Goal: Task Accomplishment & Management: Use online tool/utility

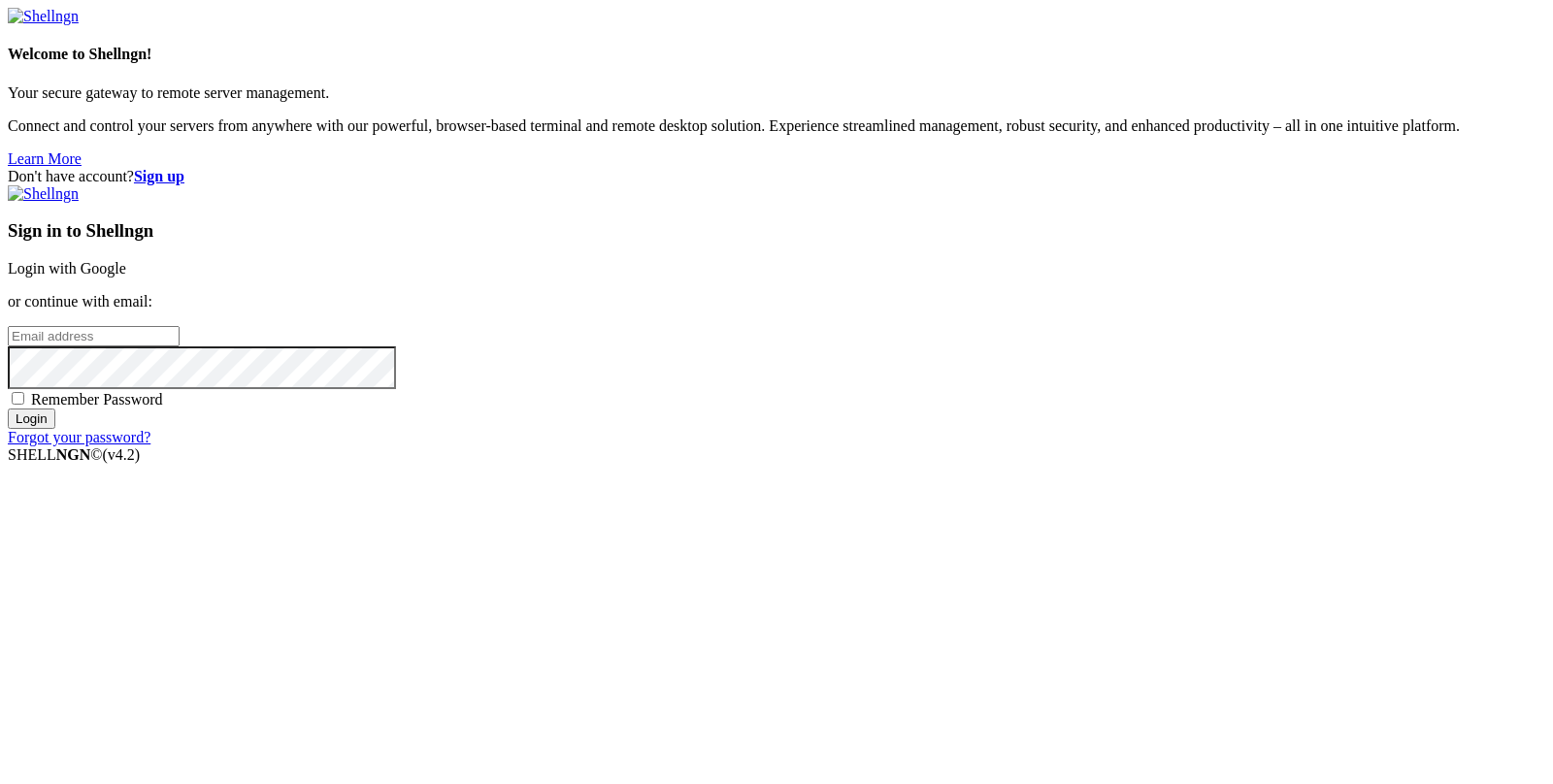
click at [126, 277] on link "Login with Google" at bounding box center [66, 268] width 118 height 17
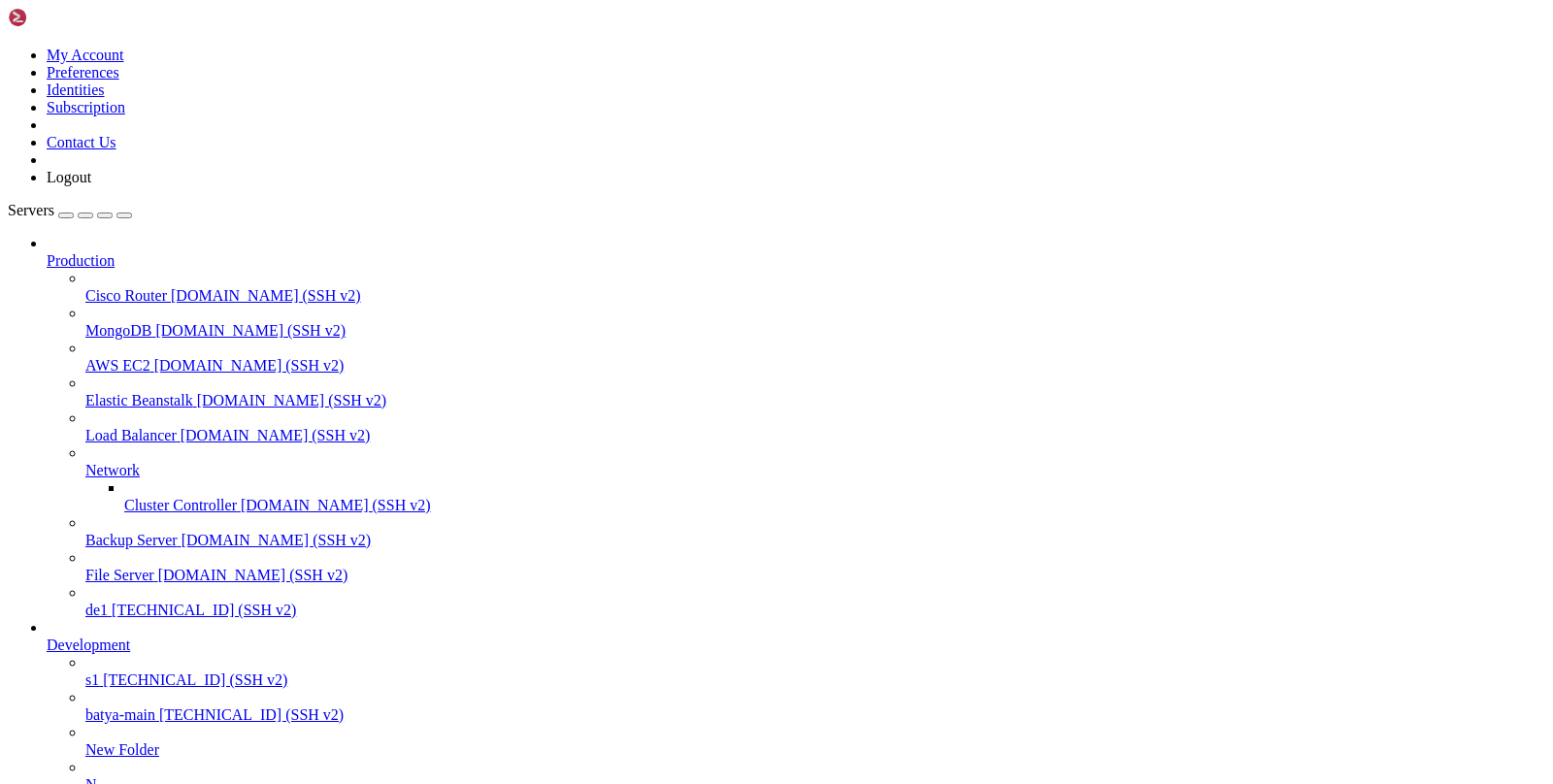
scroll to position [153, 0]
click at [160, 707] on span "[TECHNICAL_ID] (SSH v2)" at bounding box center [252, 715] width 184 height 17
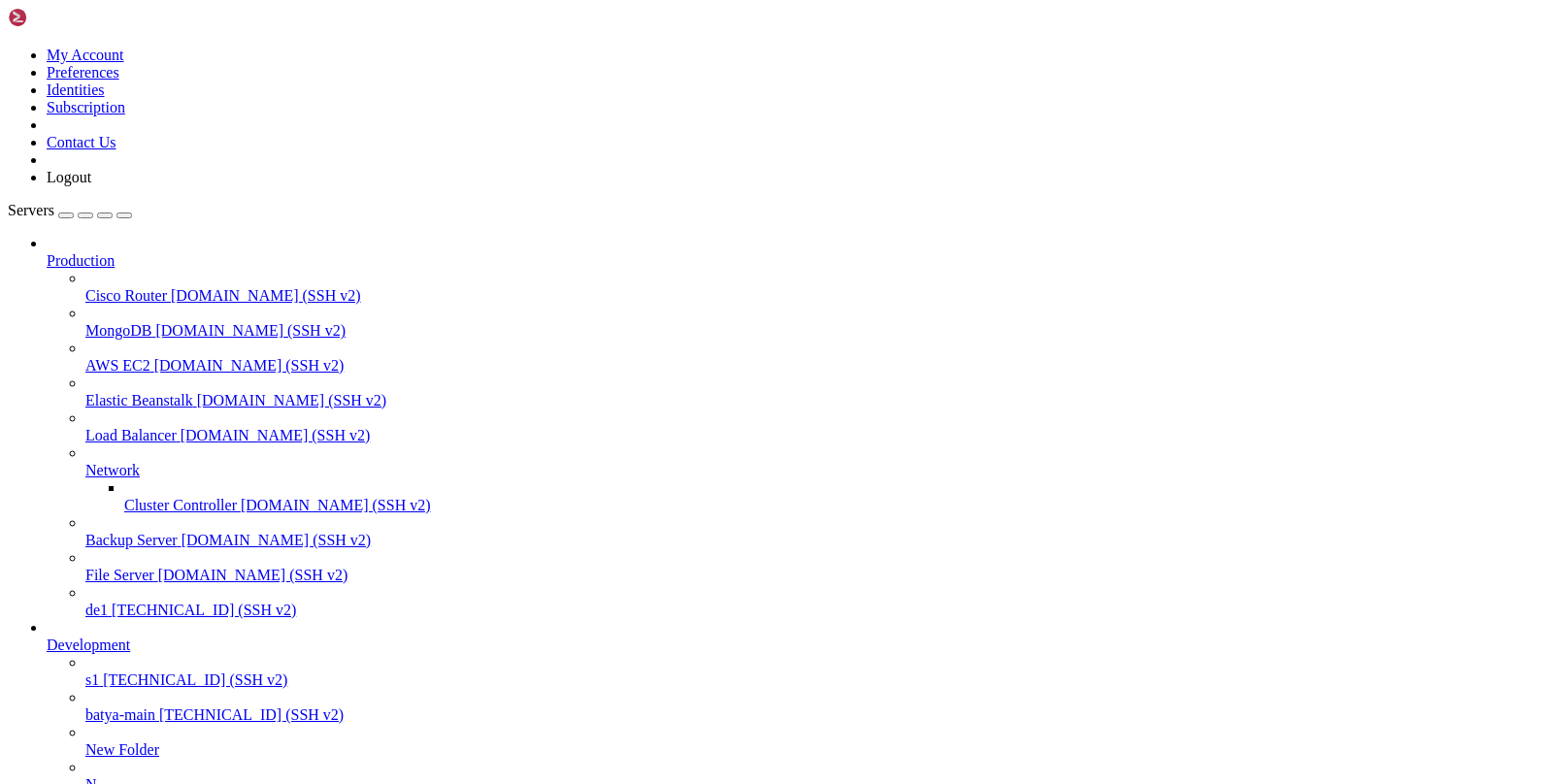
type input "/var/service/batya_vpn_bot/batya_logger_backend"
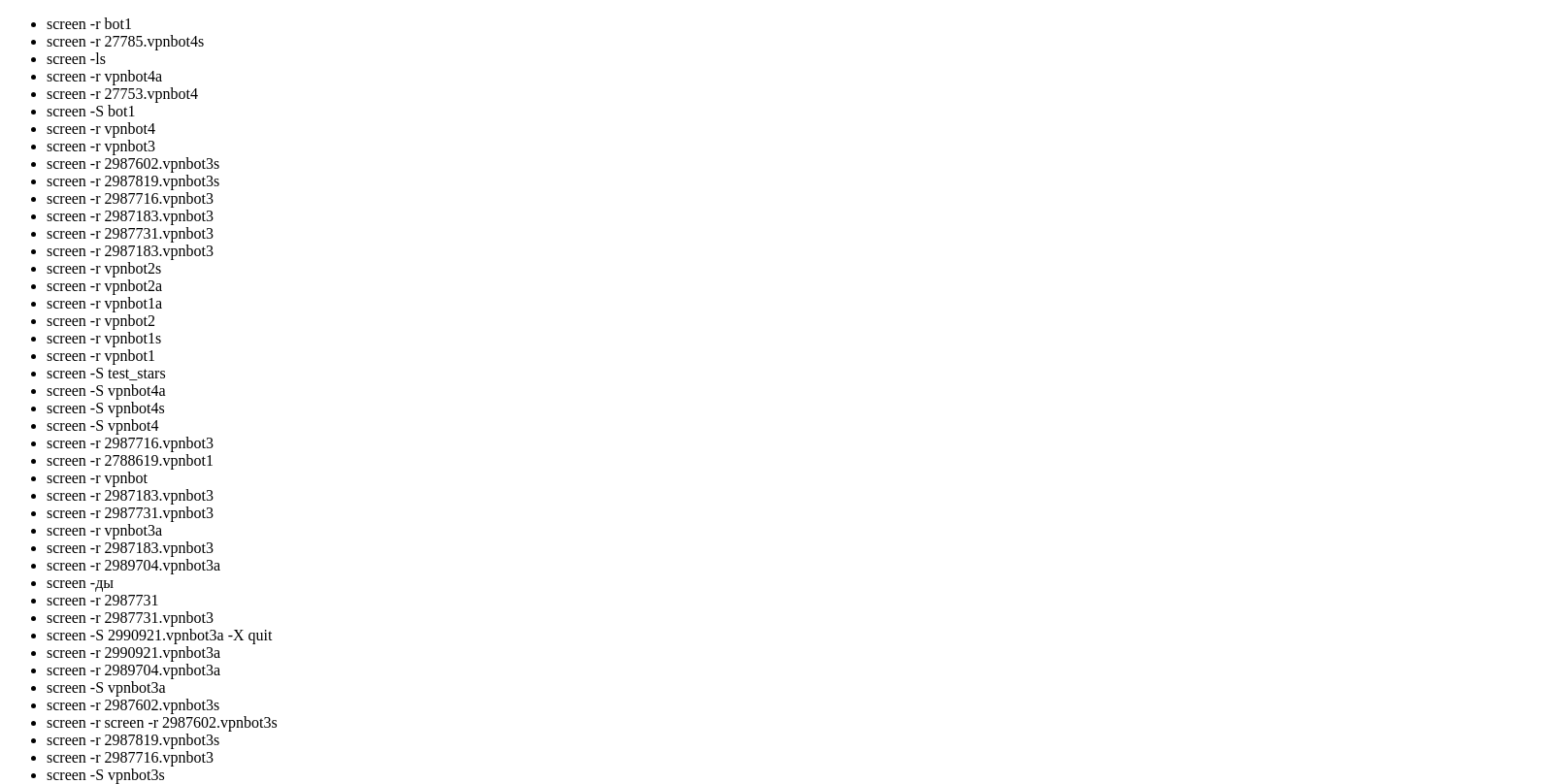
scroll to position [64, 0]
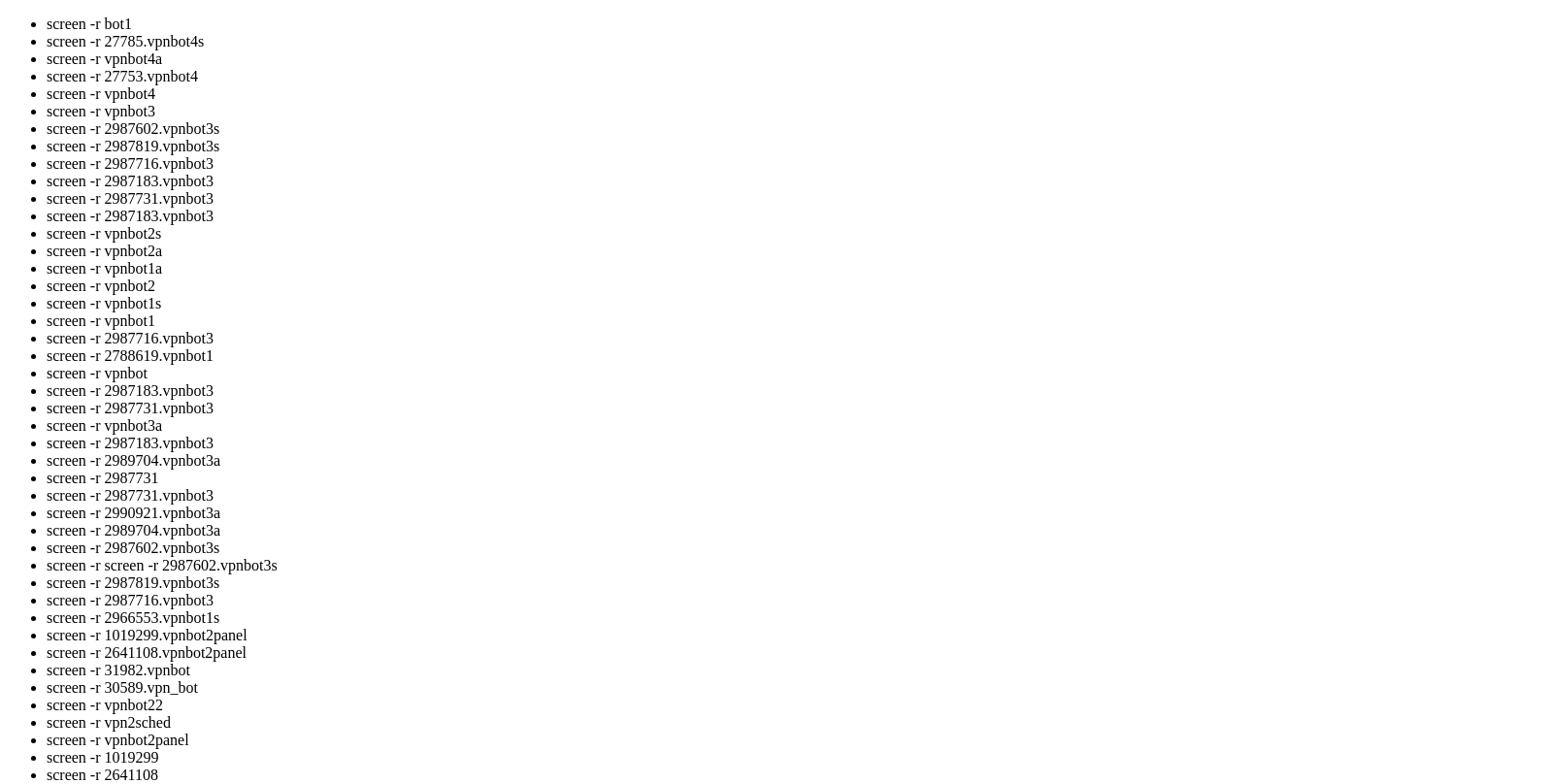
drag, startPoint x: 219, startPoint y: 2649, endPoint x: 89, endPoint y: 2643, distance: 130.1
drag, startPoint x: 216, startPoint y: 2630, endPoint x: 84, endPoint y: 2624, distance: 132.1
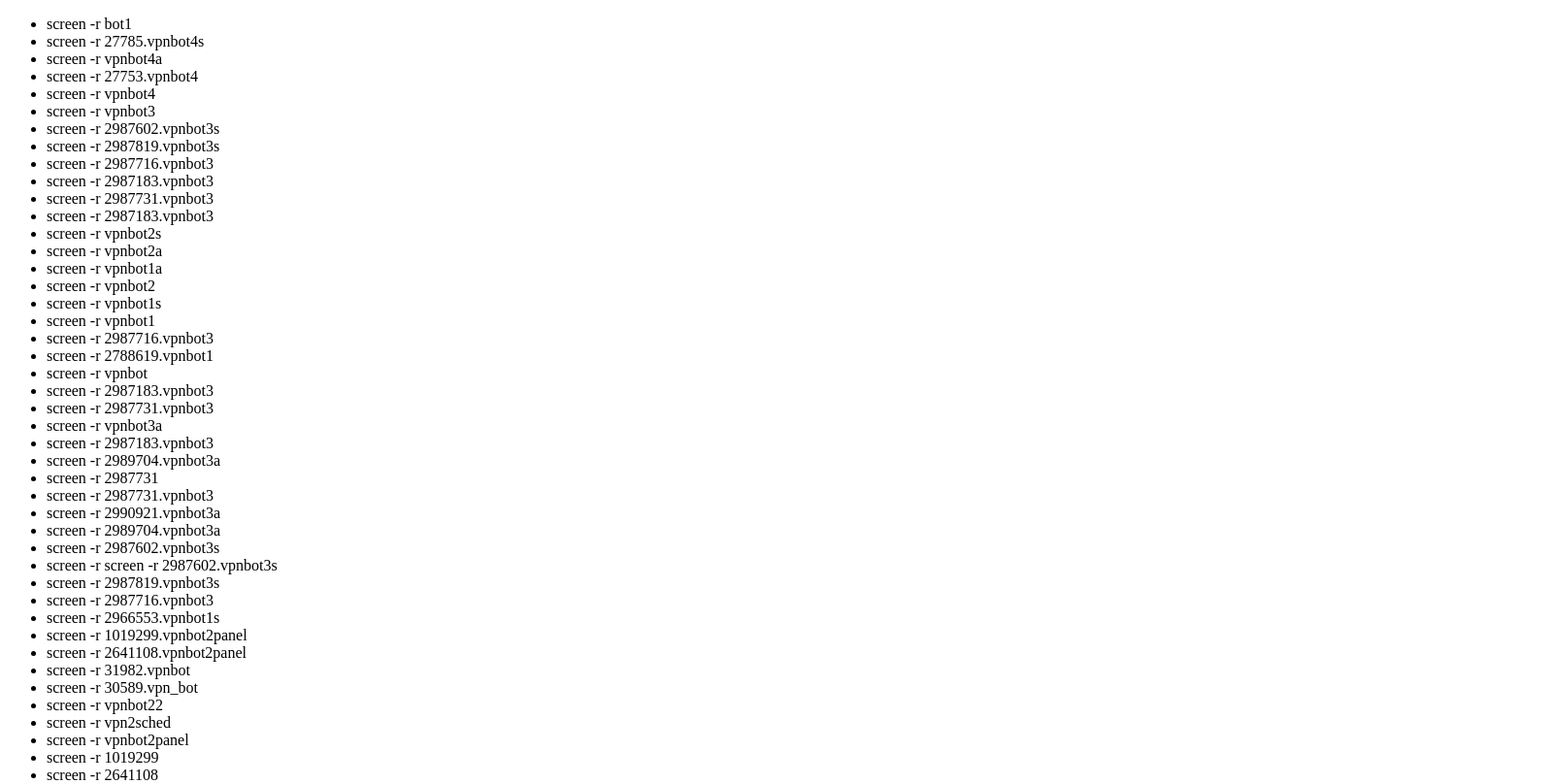
drag, startPoint x: 82, startPoint y: 2625, endPoint x: 212, endPoint y: 2628, distance: 130.0
copy x-row "2966771.vpnbot1a"
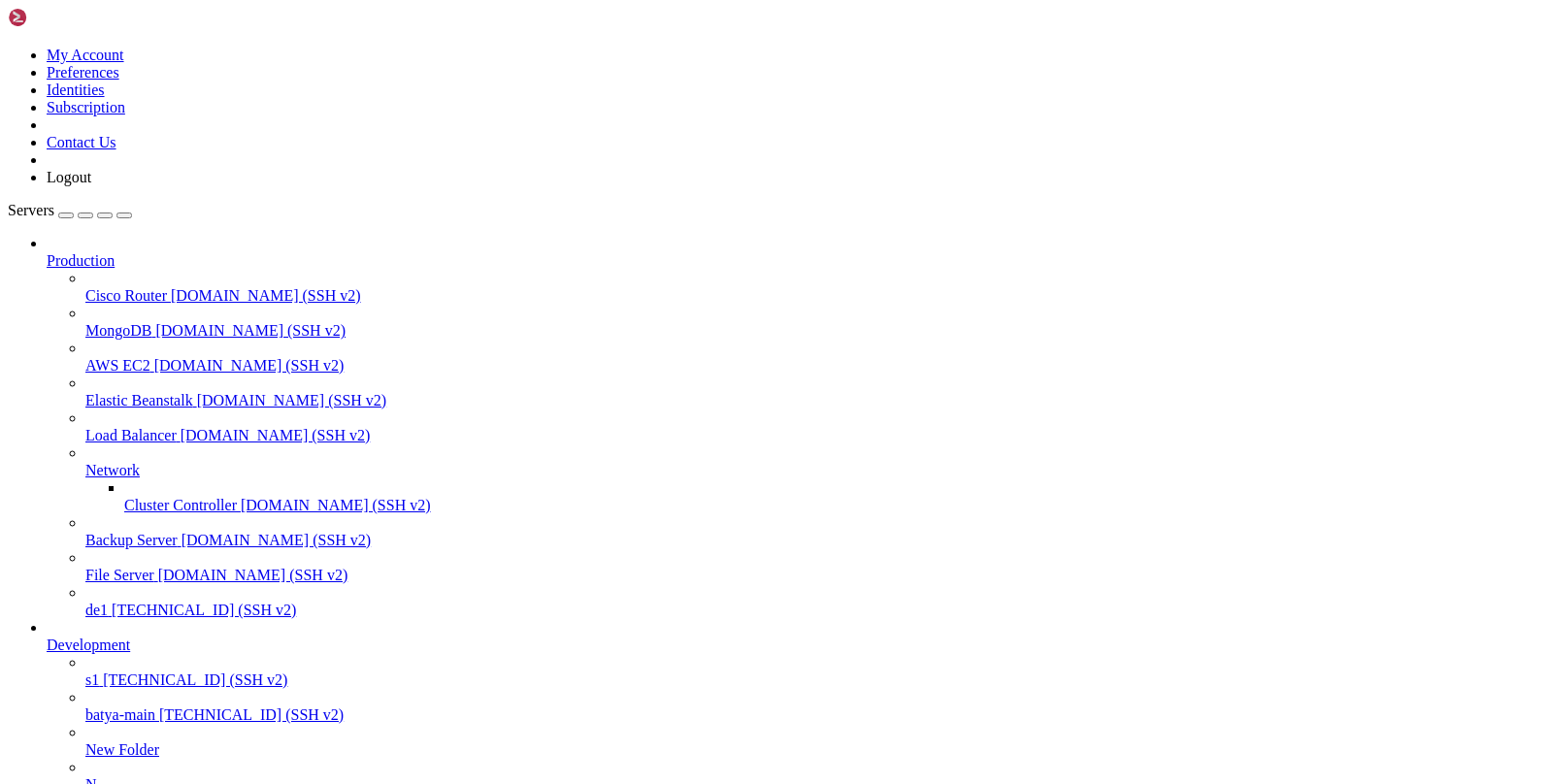
scroll to position [113, 0]
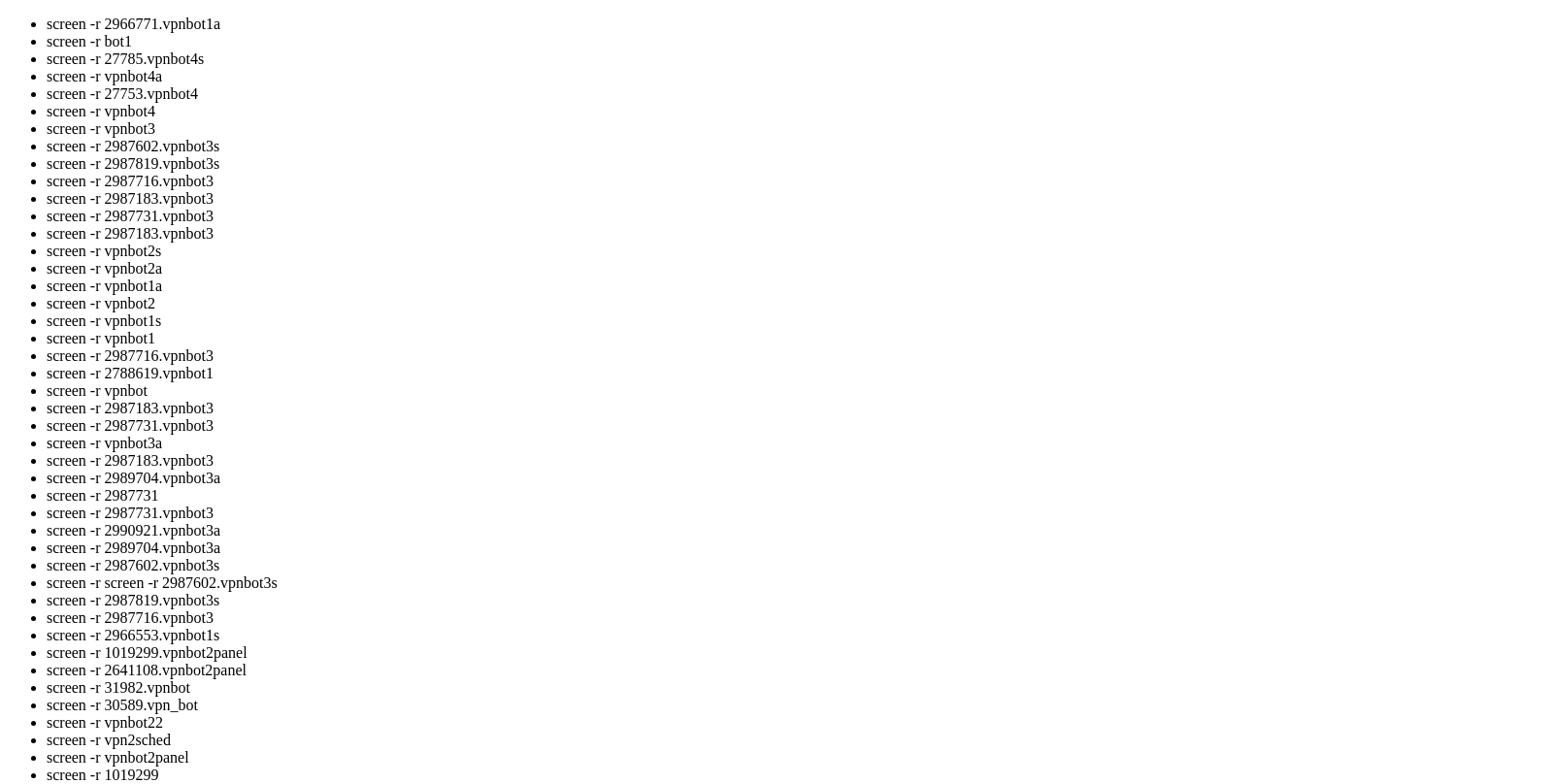
drag, startPoint x: 221, startPoint y: 2631, endPoint x: 81, endPoint y: 2636, distance: 140.1
copy x-row "2966553.vpnbot1s"
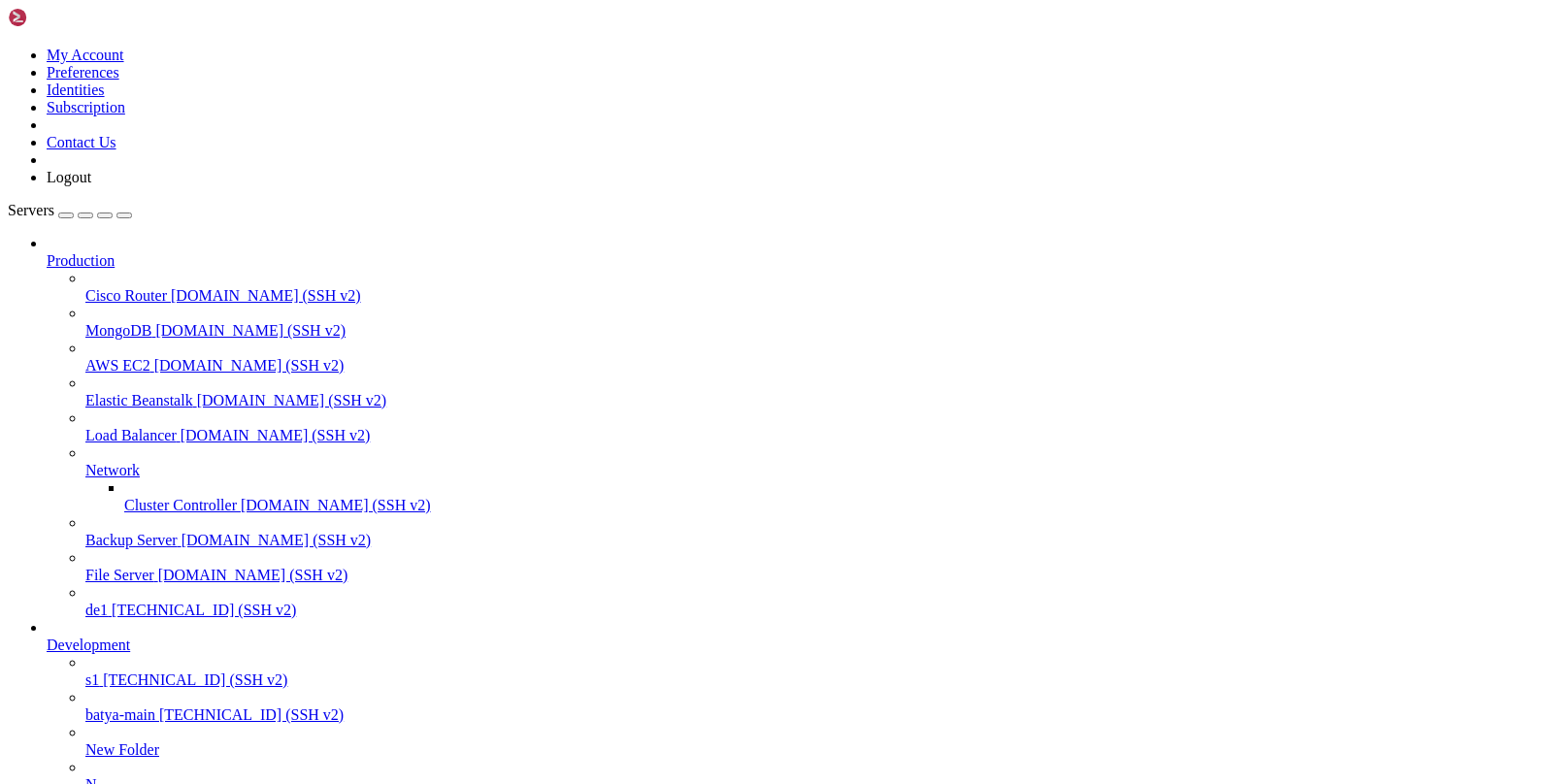
scroll to position [1807, 0]
